Goal: Task Accomplishment & Management: Manage account settings

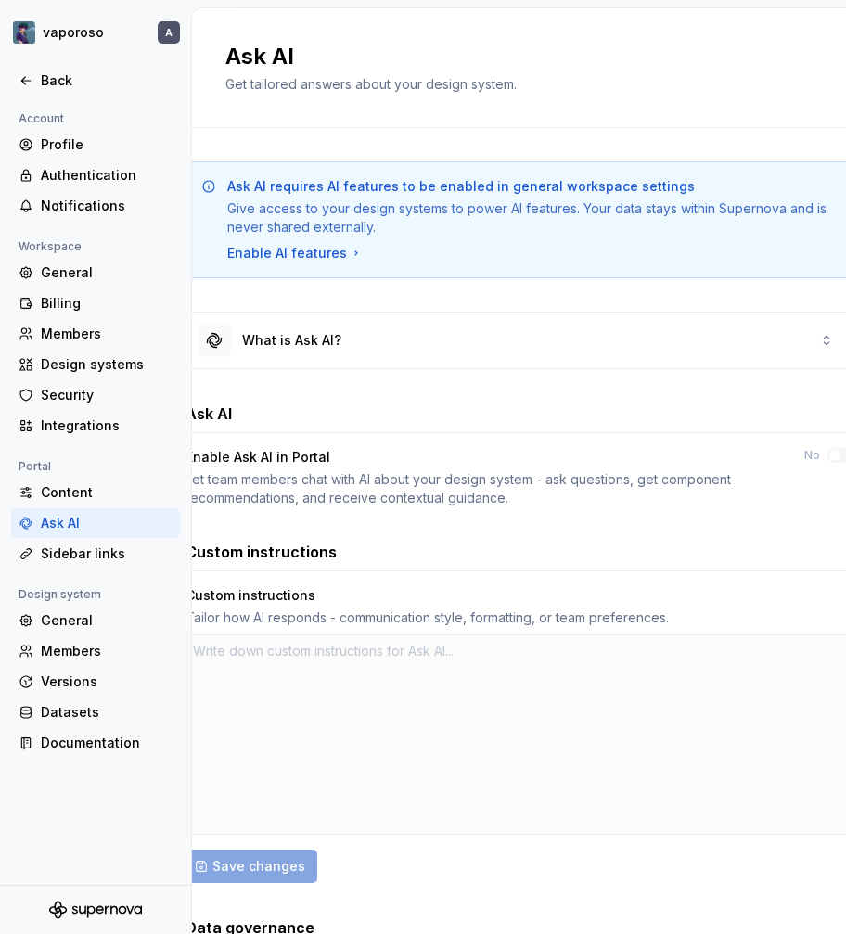
type textarea "*"
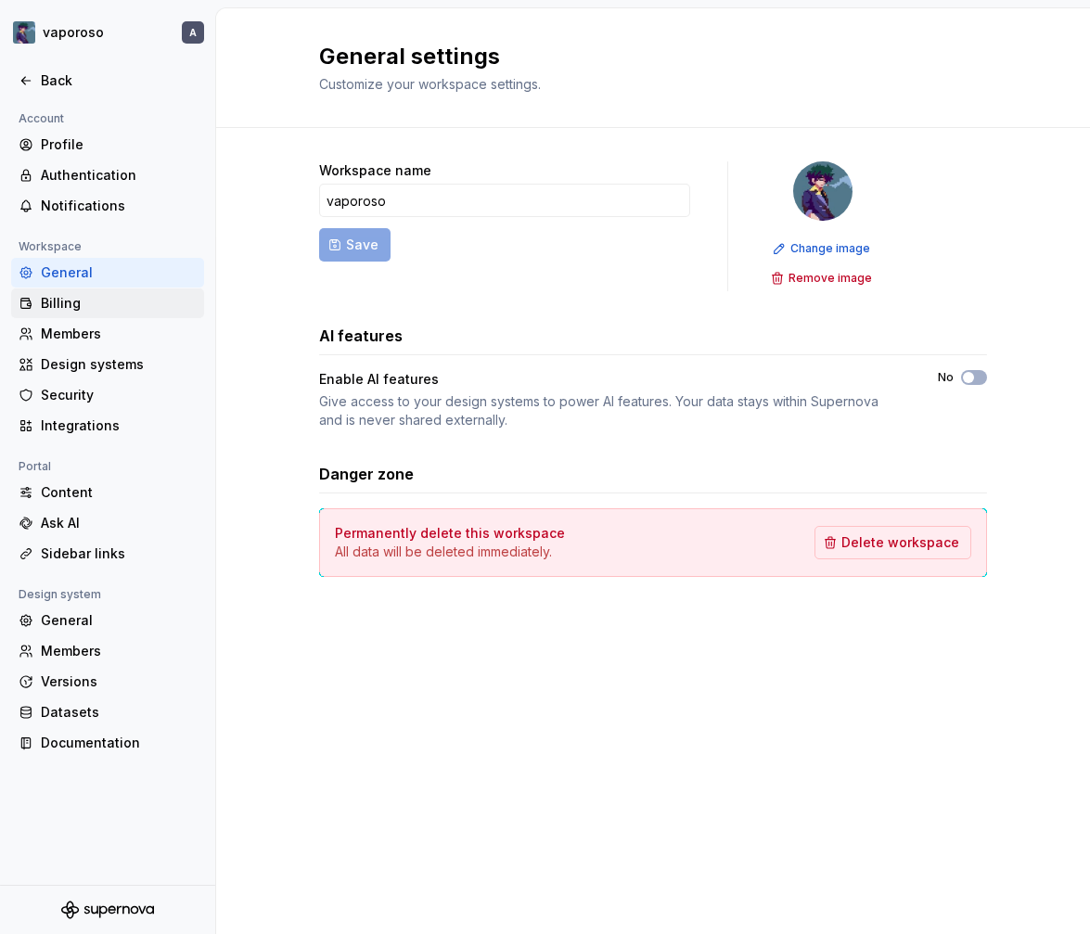
click at [46, 311] on div "Billing" at bounding box center [119, 303] width 156 height 19
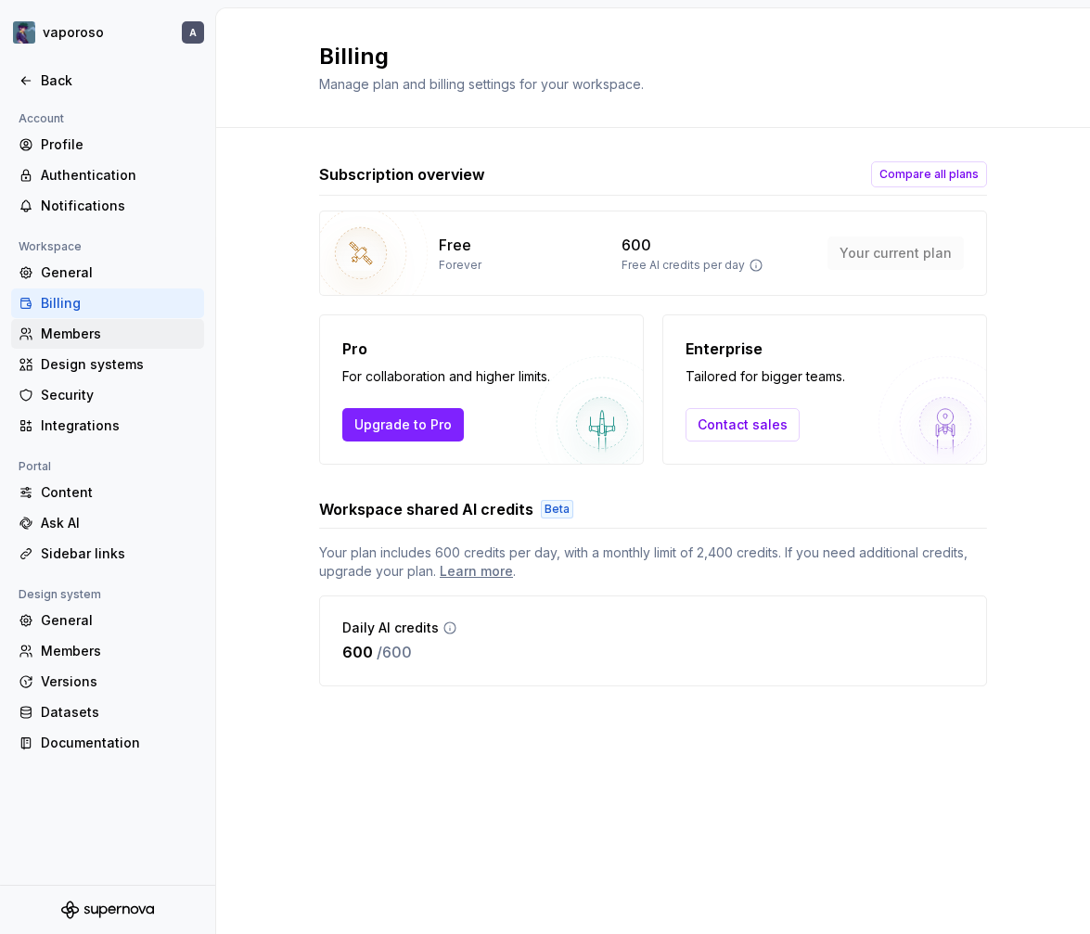
click at [78, 338] on div "Members" at bounding box center [119, 334] width 156 height 19
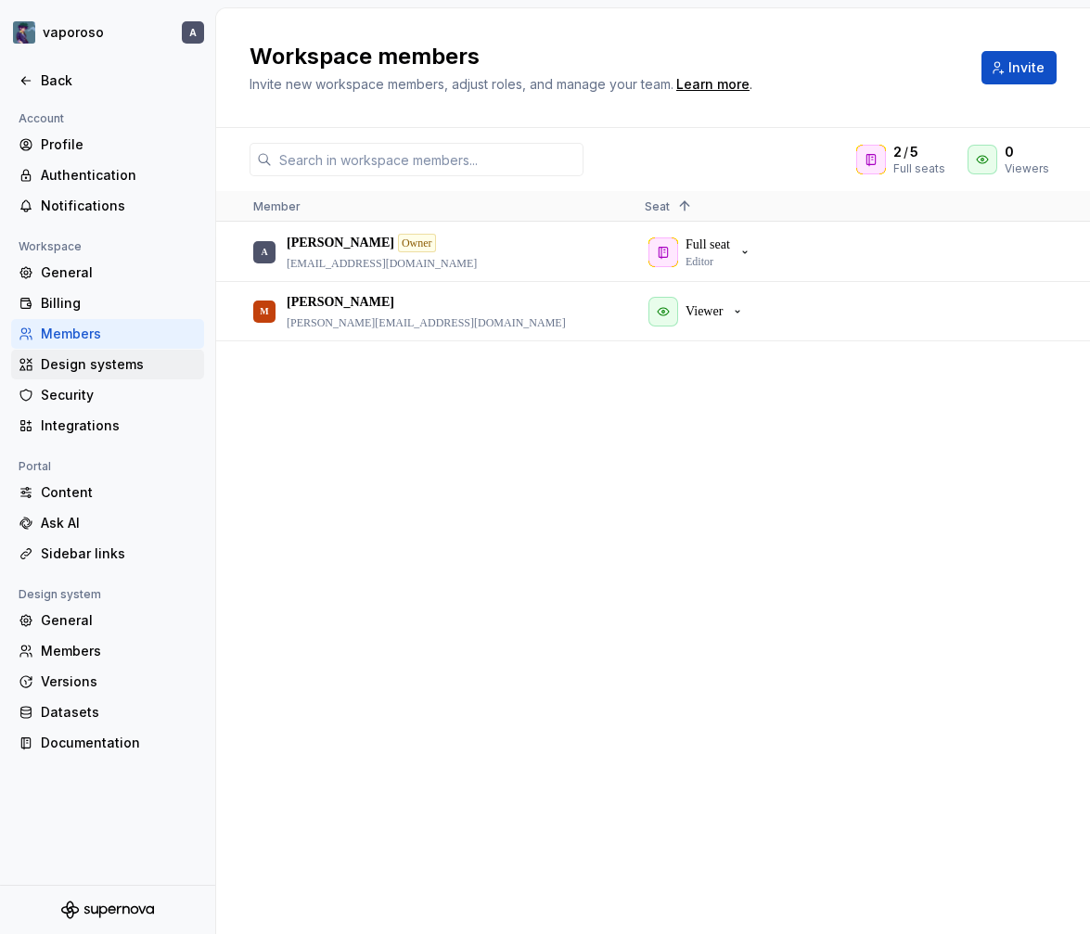
click at [76, 366] on div "Design systems" at bounding box center [119, 364] width 156 height 19
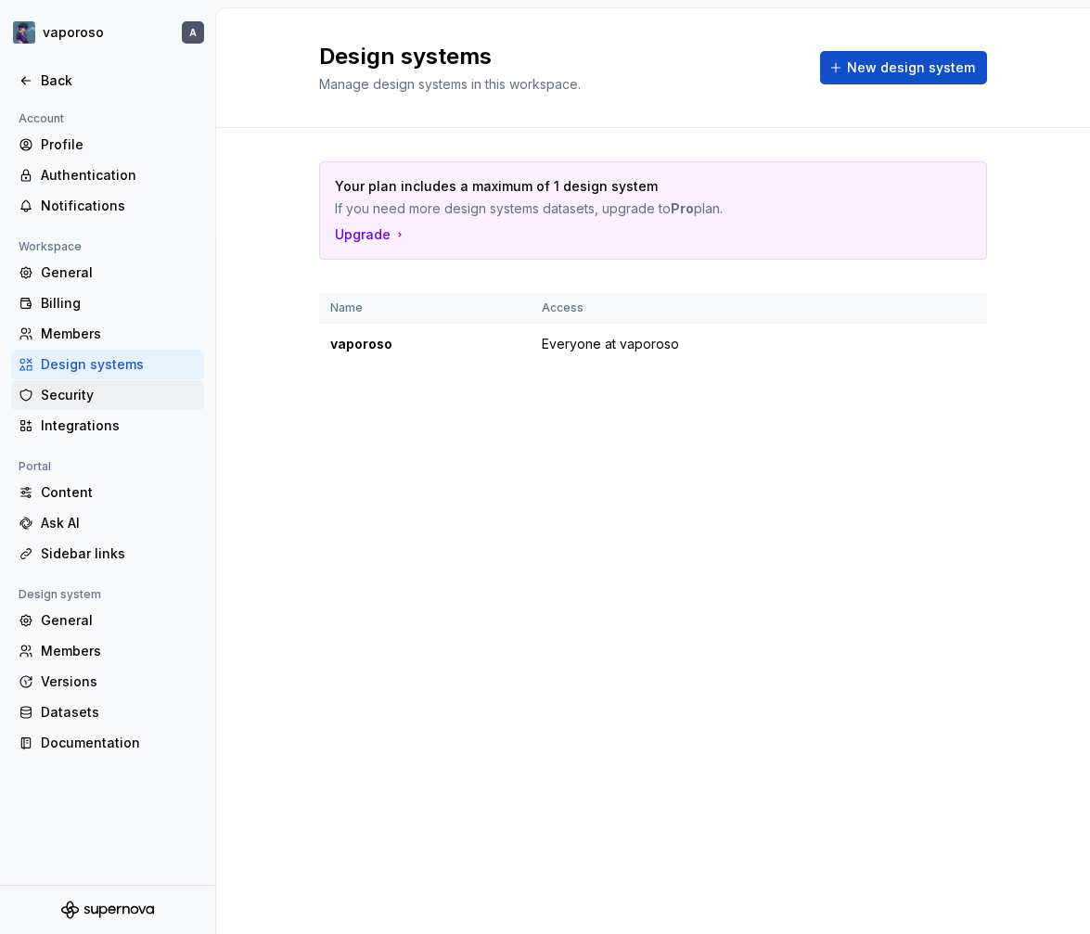
click at [77, 387] on div "Security" at bounding box center [119, 395] width 156 height 19
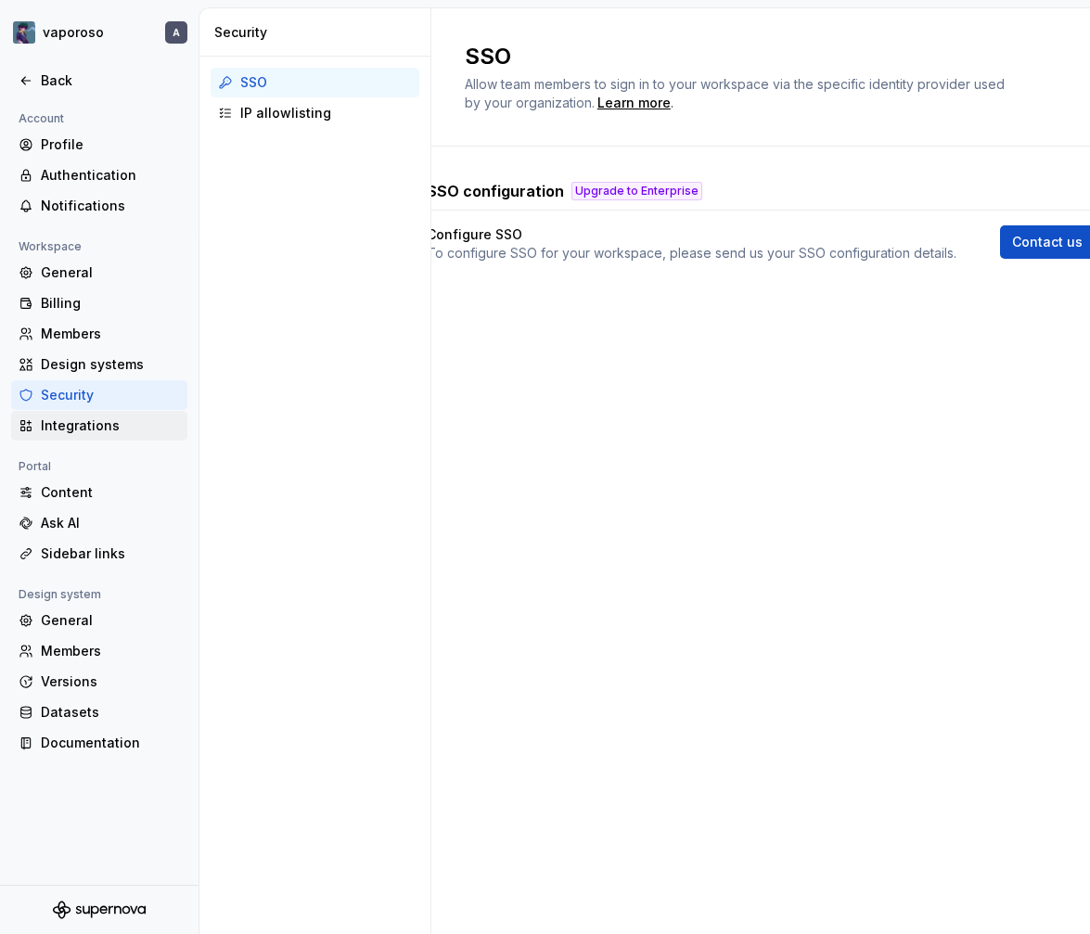
click at [77, 430] on div "Integrations" at bounding box center [110, 426] width 139 height 19
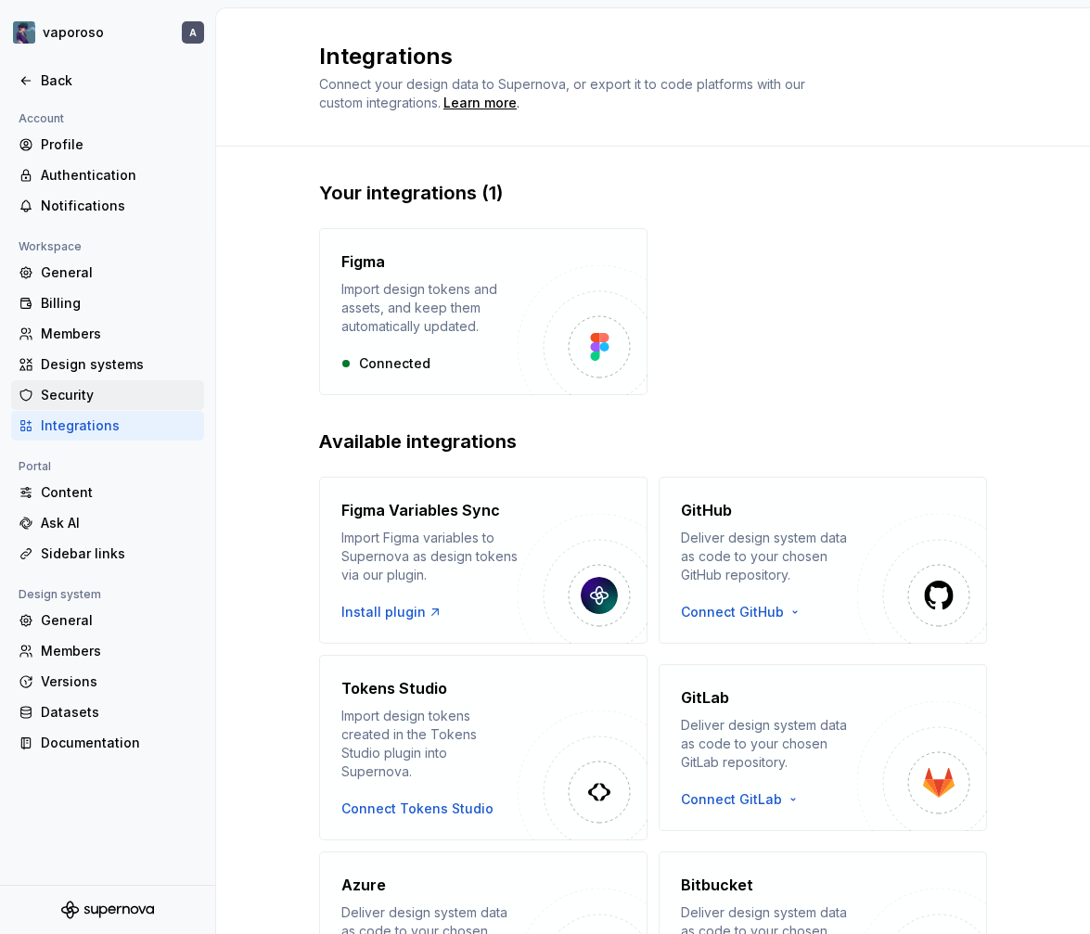
click at [87, 387] on div "Security" at bounding box center [119, 395] width 156 height 19
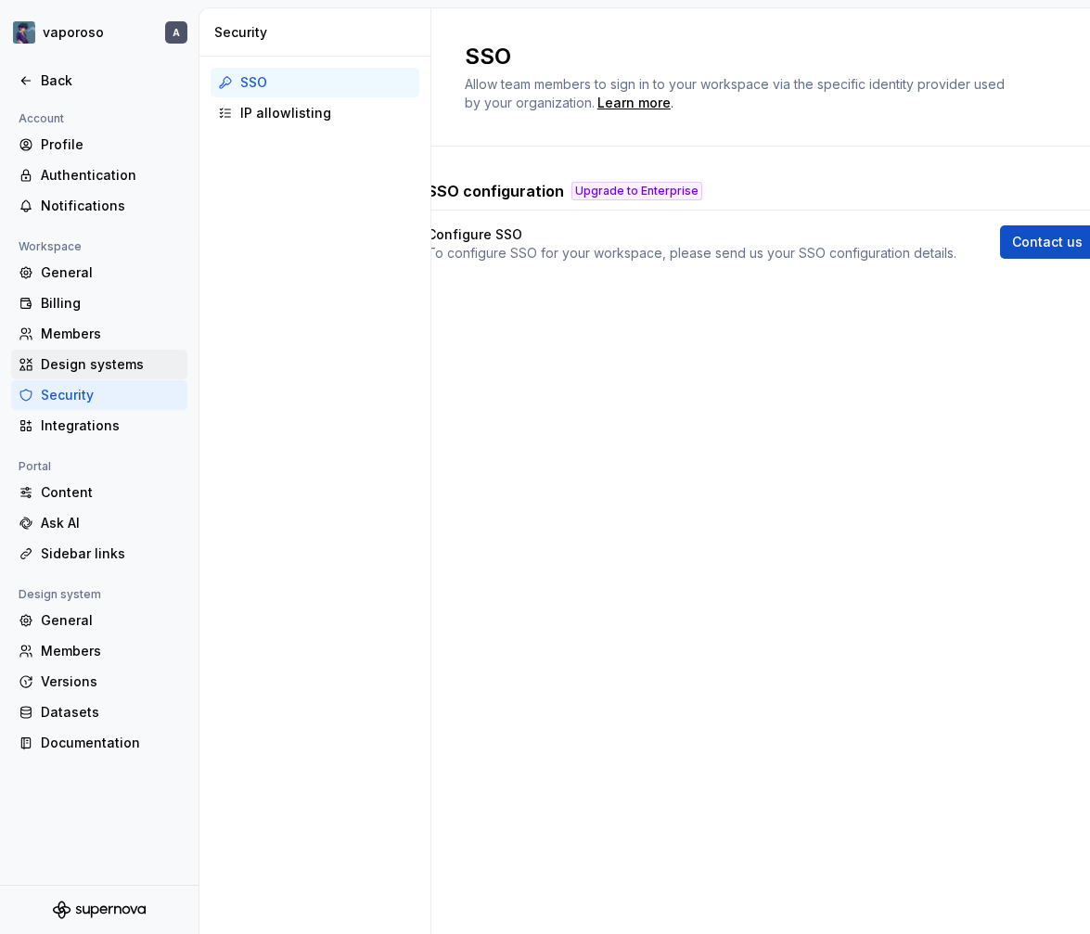
click at [96, 366] on div "Design systems" at bounding box center [110, 364] width 139 height 19
